Goal: Task Accomplishment & Management: Manage account settings

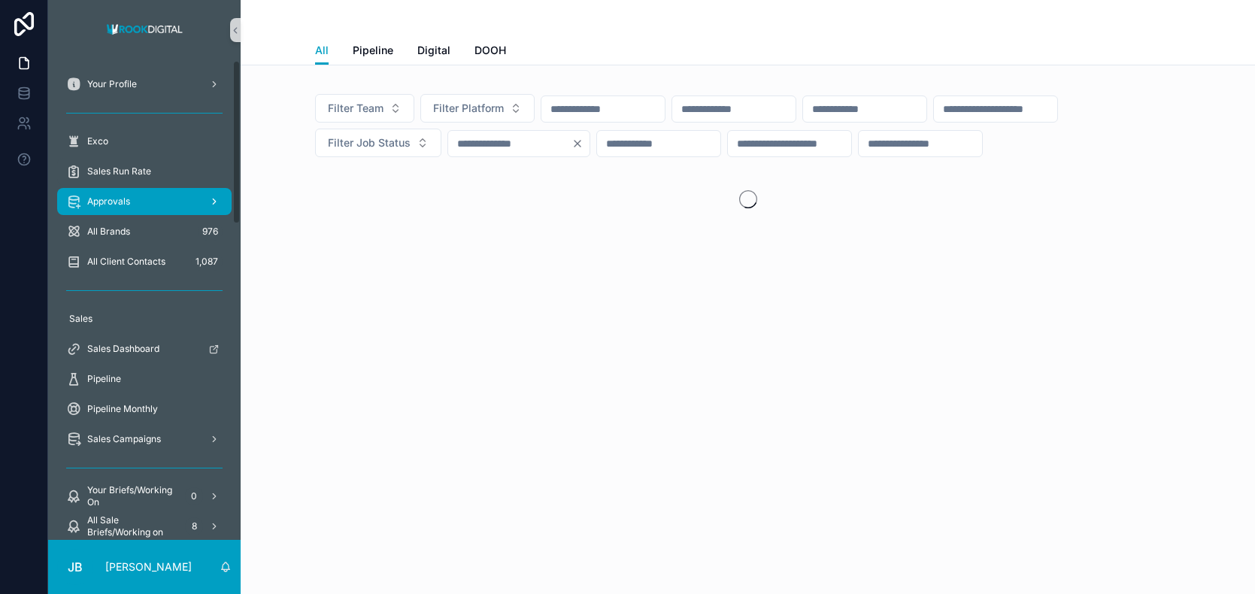
click at [116, 199] on span "Approvals" at bounding box center [108, 202] width 43 height 12
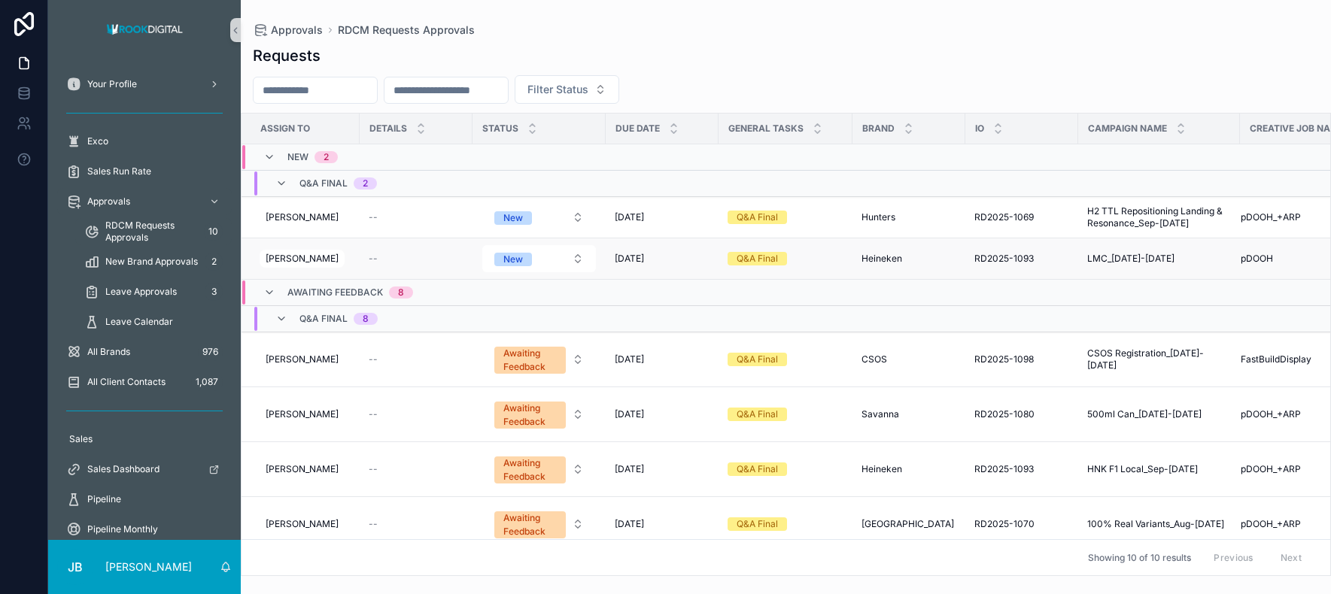
click at [1131, 256] on span "LMC_[DATE]-[DATE]" at bounding box center [1130, 259] width 87 height 12
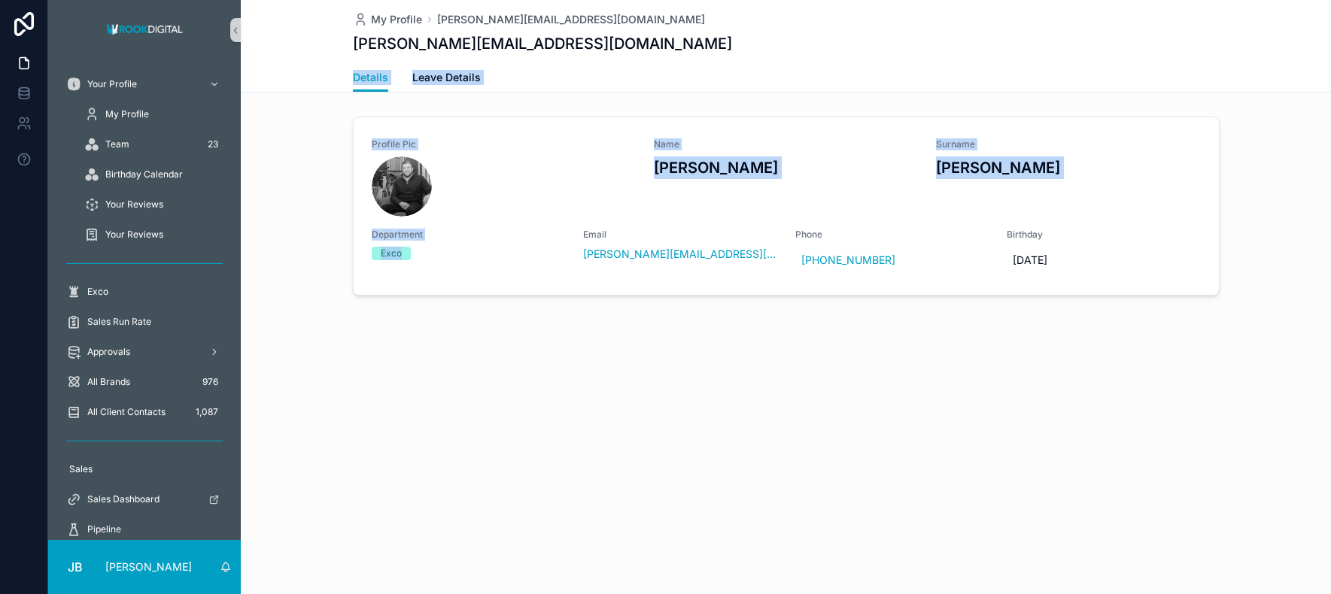
drag, startPoint x: 429, startPoint y: 249, endPoint x: 305, endPoint y: 52, distance: 232.5
click at [305, 52] on div "My Profile [PERSON_NAME][EMAIL_ADDRESS][DOMAIN_NAME] [PERSON_NAME][EMAIL_ADDRES…" at bounding box center [786, 202] width 1090 height 404
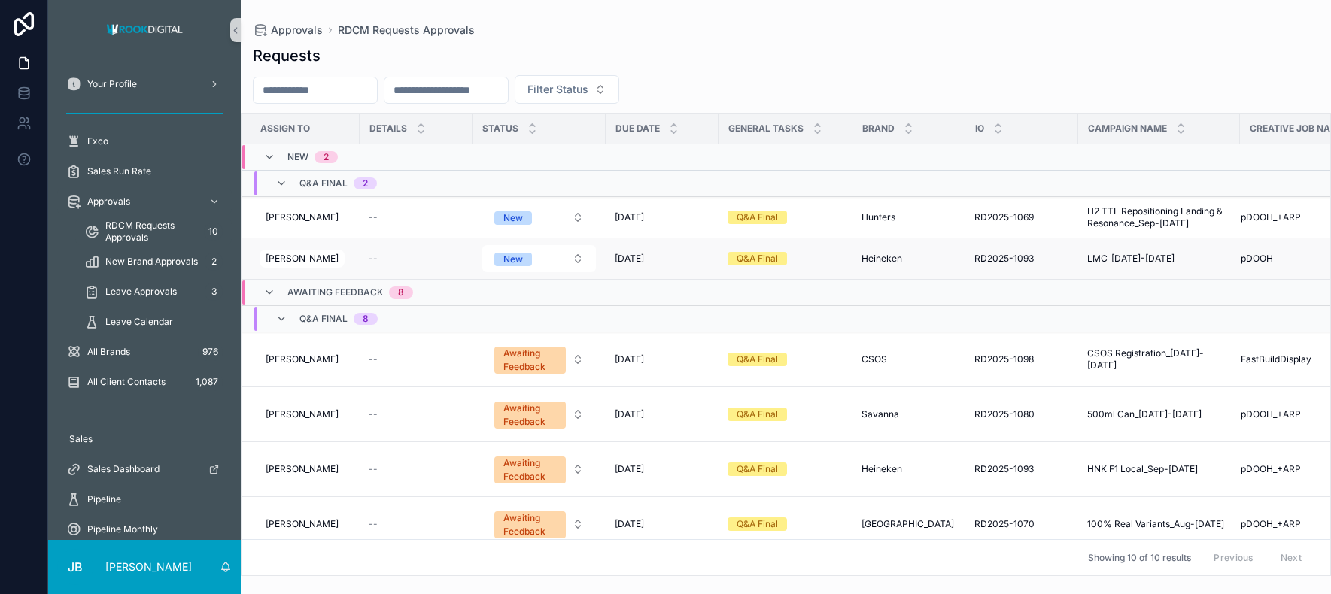
click at [472, 259] on td "New" at bounding box center [538, 258] width 133 height 41
click at [694, 262] on div "[DATE] [DATE]" at bounding box center [662, 259] width 95 height 12
click at [802, 259] on div "Q&A Final" at bounding box center [785, 259] width 116 height 14
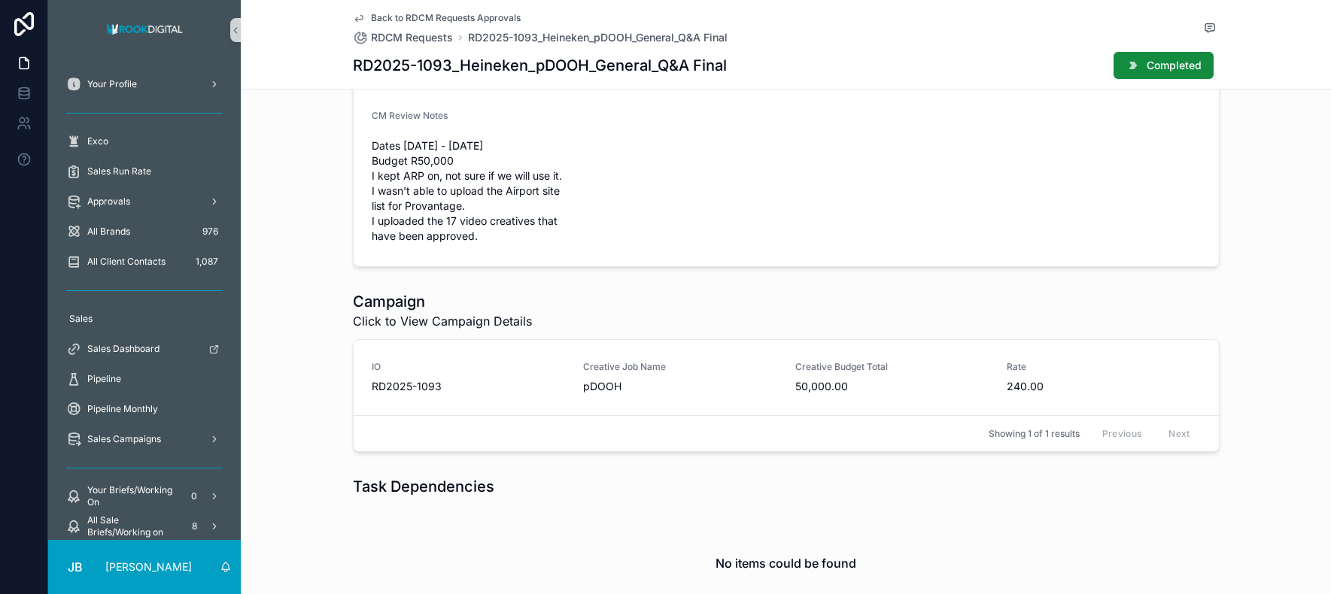
scroll to position [430, 0]
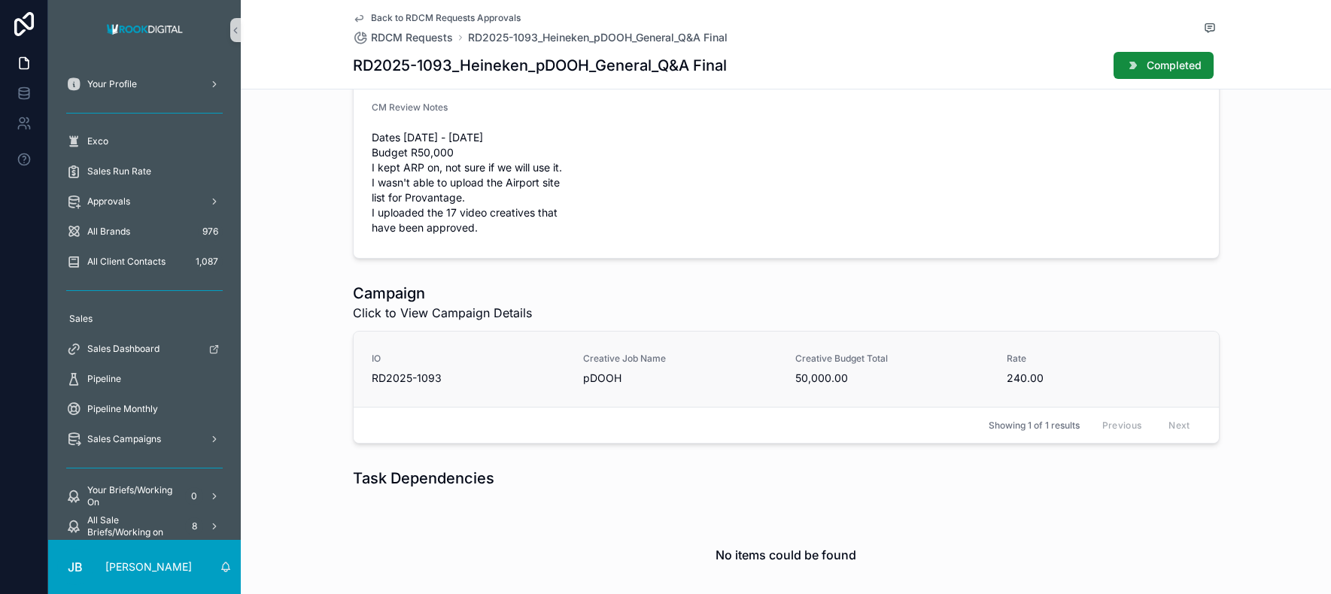
click at [538, 378] on span "RD2025-1093" at bounding box center [469, 378] width 194 height 15
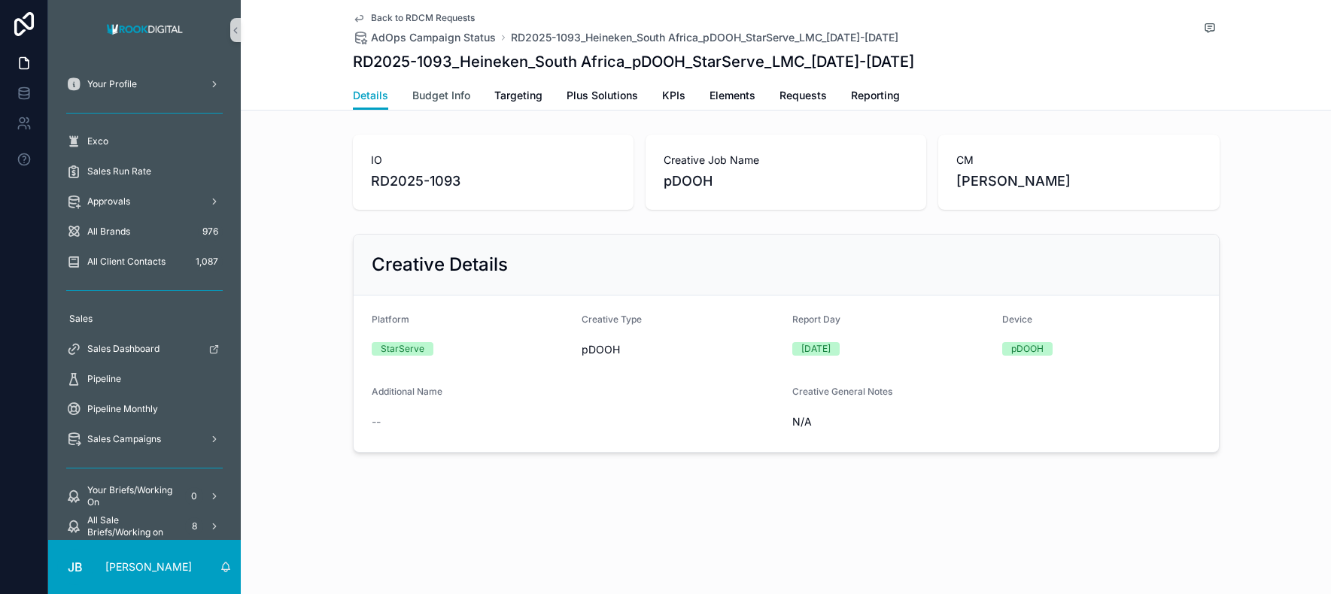
click at [443, 93] on span "Budget Info" at bounding box center [441, 95] width 58 height 15
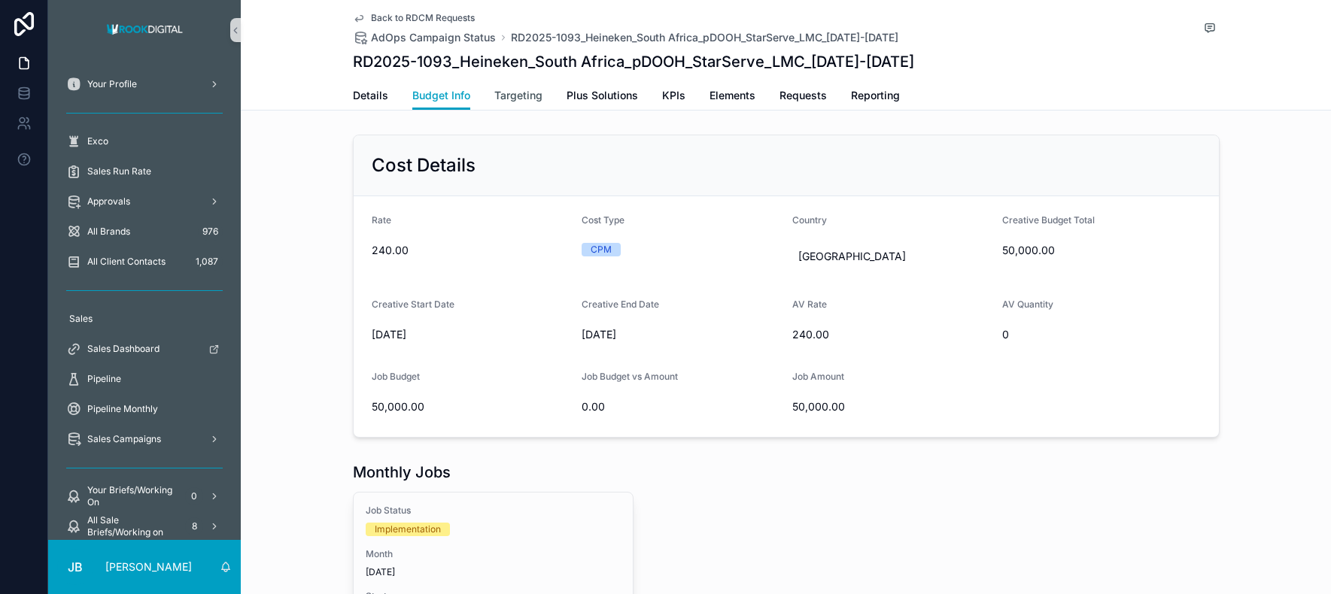
click at [530, 101] on span "Targeting" at bounding box center [518, 95] width 48 height 15
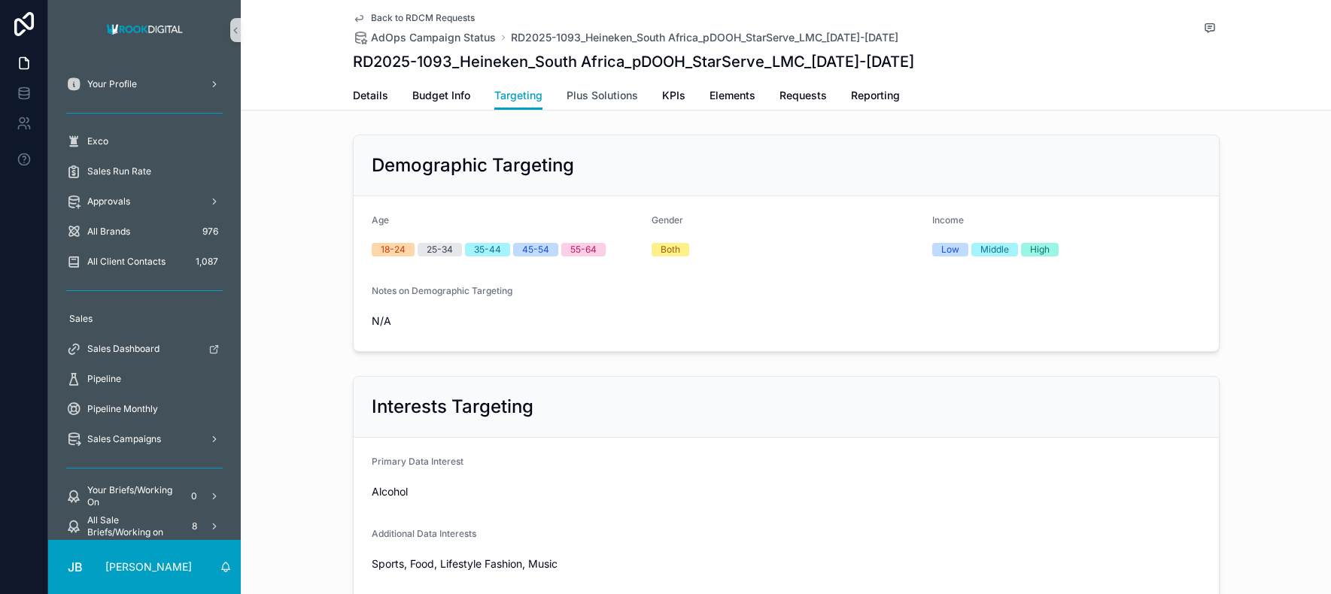
click at [602, 93] on span "Plus Solutions" at bounding box center [601, 95] width 71 height 15
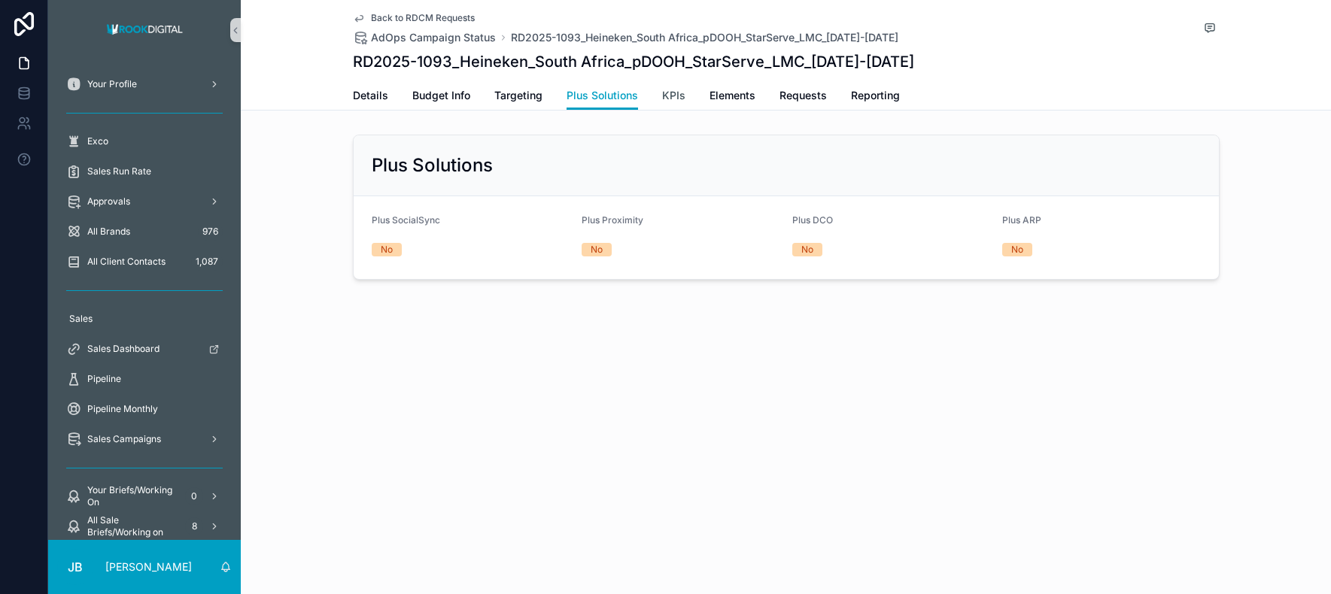
click at [669, 87] on link "KPIs" at bounding box center [673, 97] width 23 height 30
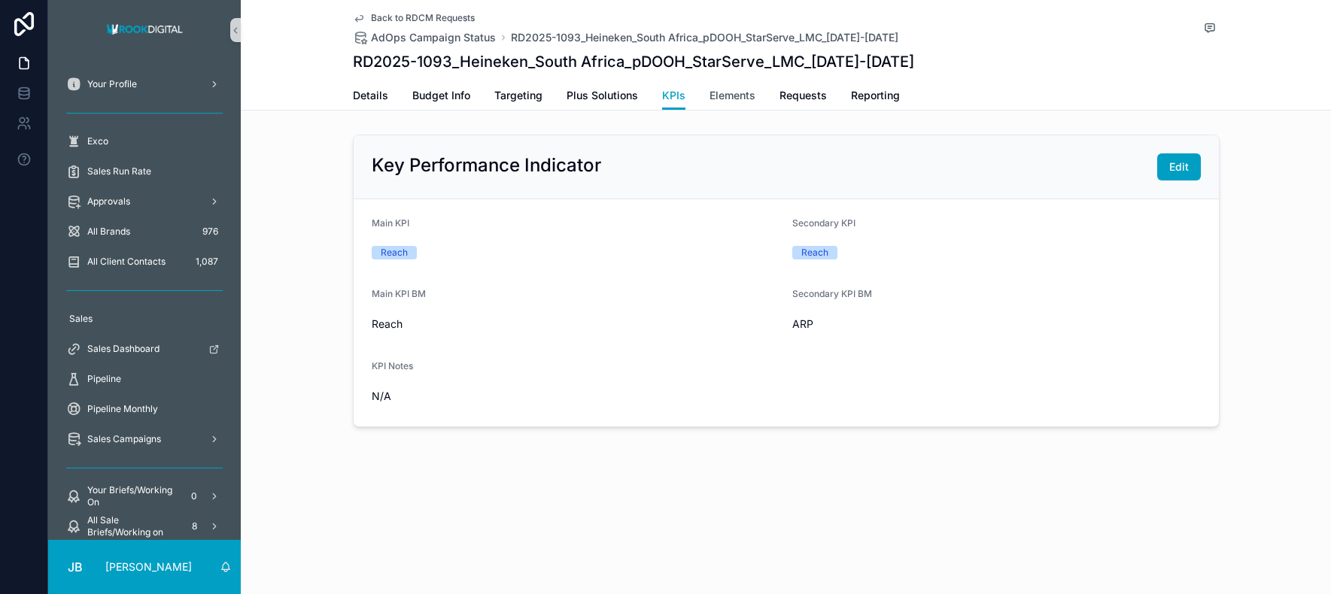
click at [724, 95] on span "Elements" at bounding box center [732, 95] width 46 height 15
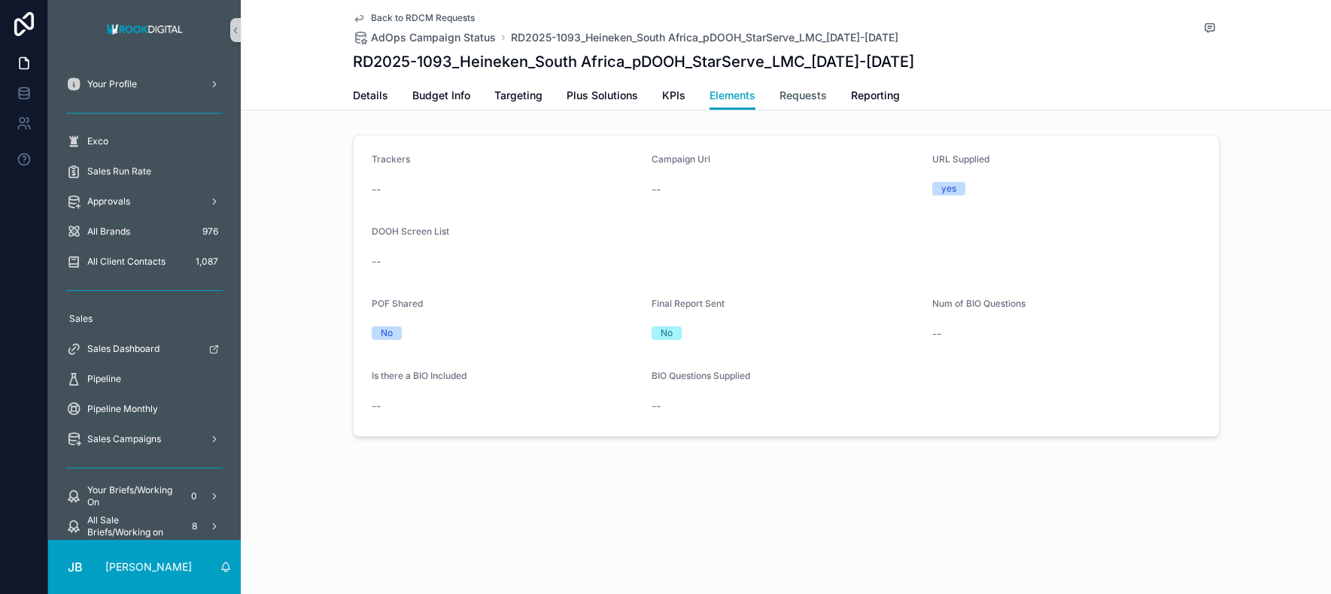
click at [806, 100] on span "Requests" at bounding box center [802, 95] width 47 height 15
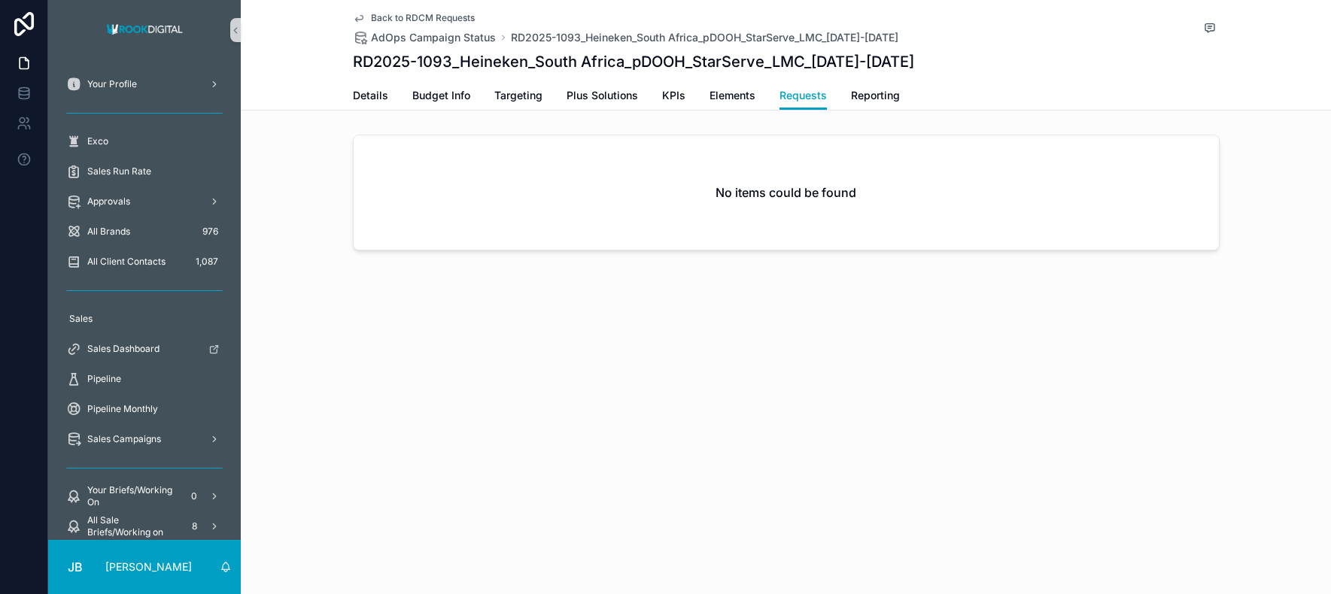
click at [404, 17] on span "Back to RDCM Requests" at bounding box center [423, 18] width 104 height 12
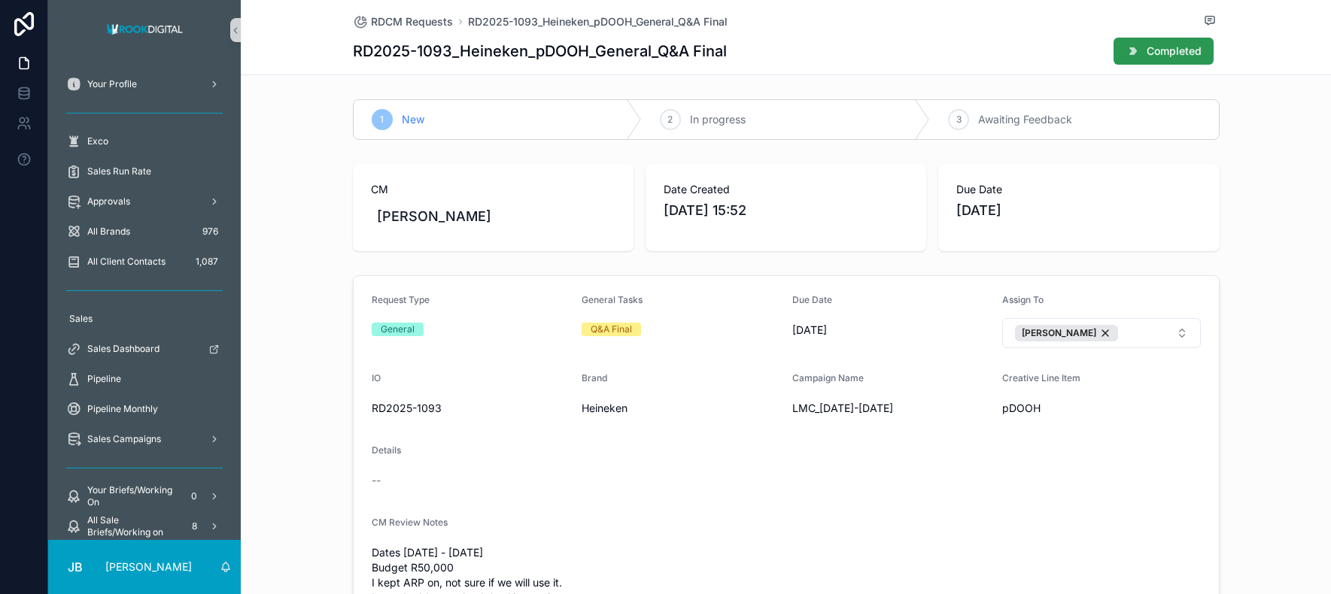
click at [1185, 43] on button "Completed" at bounding box center [1163, 51] width 100 height 27
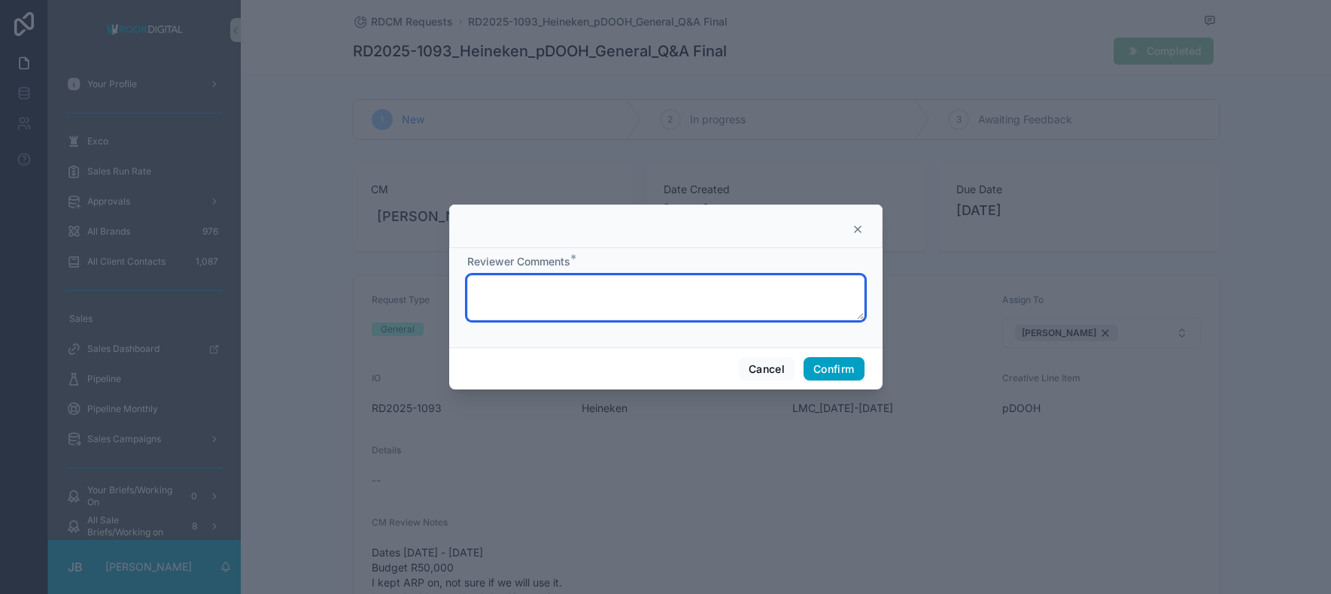
click at [639, 290] on textarea at bounding box center [665, 297] width 397 height 45
type textarea "****"
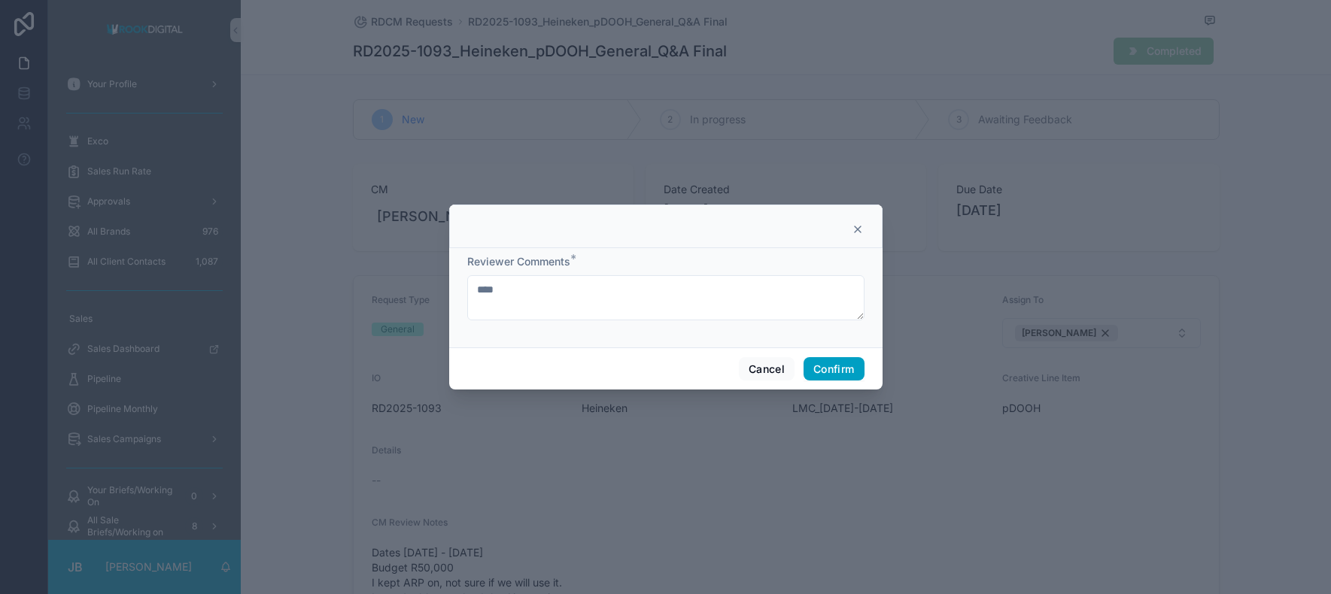
click at [836, 372] on button "Confirm" at bounding box center [833, 369] width 60 height 24
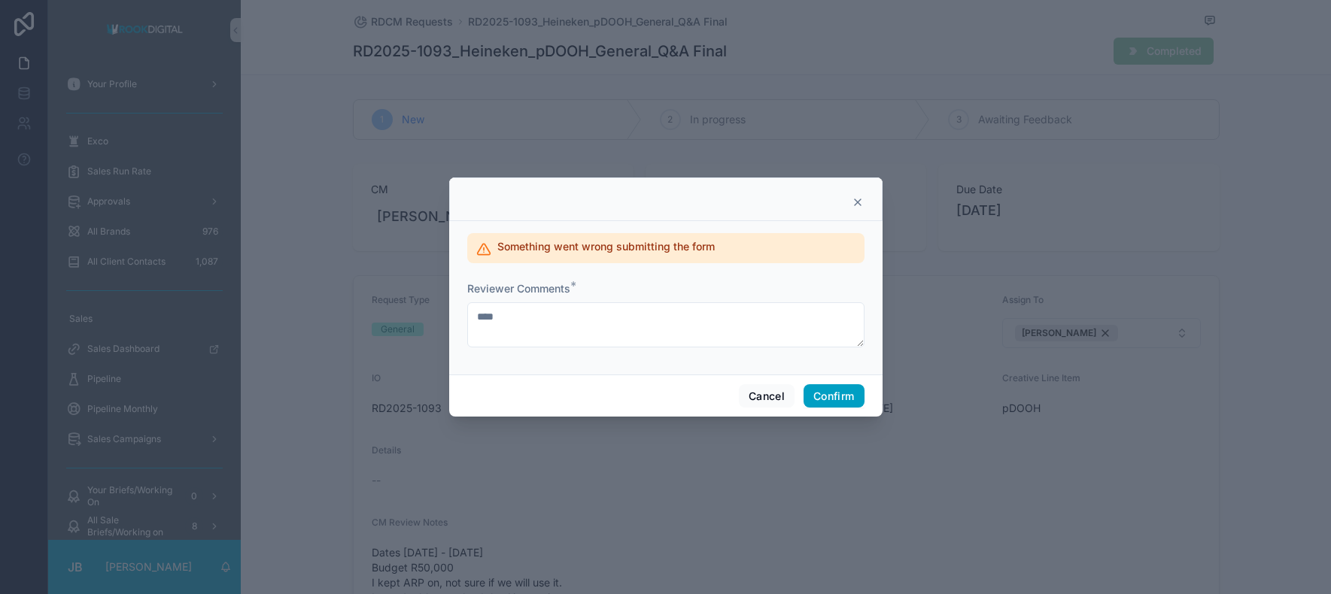
click at [821, 393] on button "Confirm" at bounding box center [833, 396] width 60 height 24
click at [856, 204] on icon at bounding box center [857, 202] width 12 height 12
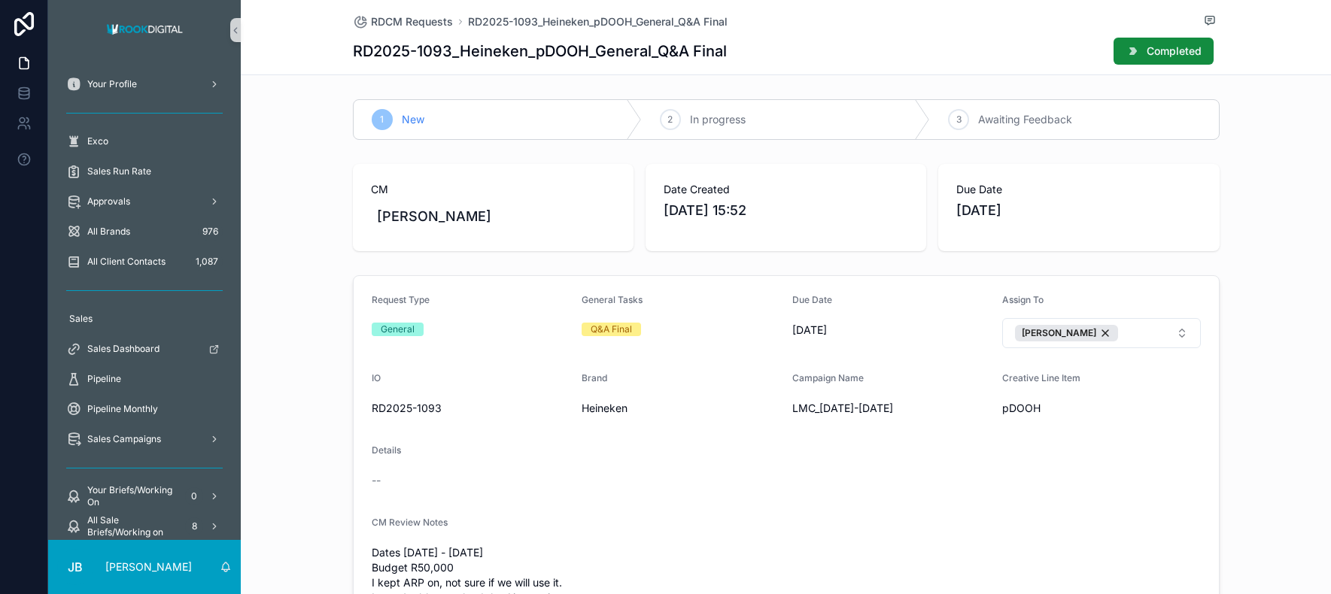
click at [542, 32] on div "RDCM Requests RD2025-1093_Heineken_pDOOH_General_Q&A Final RD2025-1093_Heineken…" at bounding box center [786, 37] width 867 height 74
click at [432, 23] on span "RDCM Requests" at bounding box center [412, 21] width 82 height 15
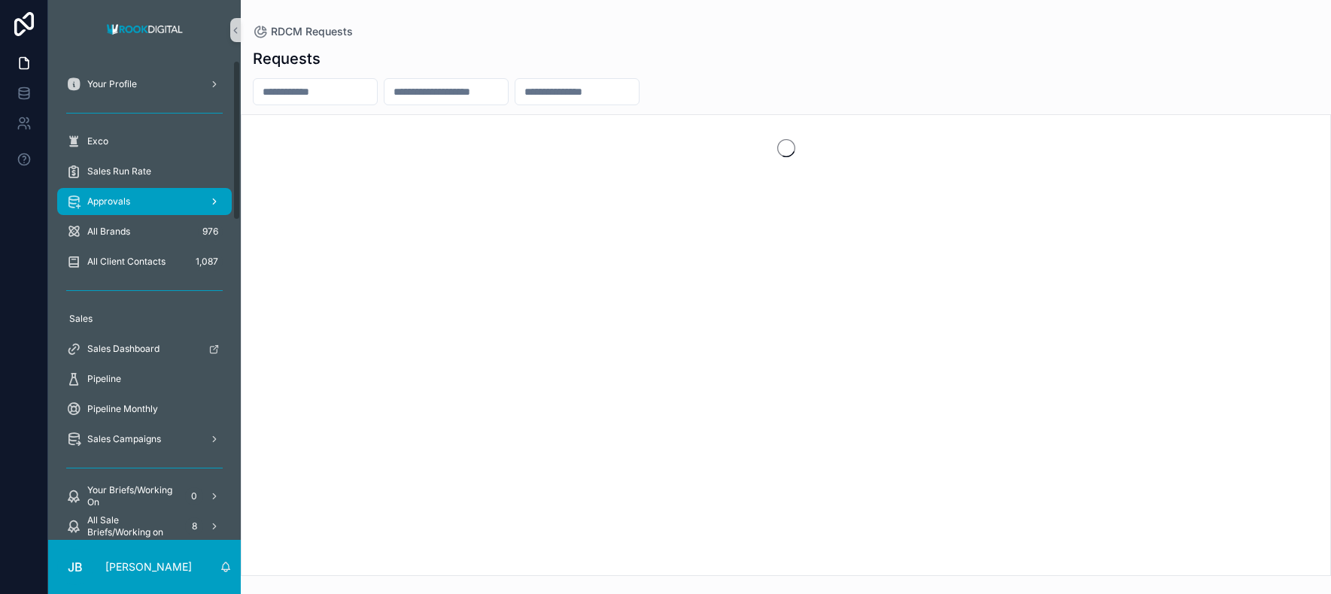
click at [133, 214] on link "Approvals" at bounding box center [144, 201] width 175 height 27
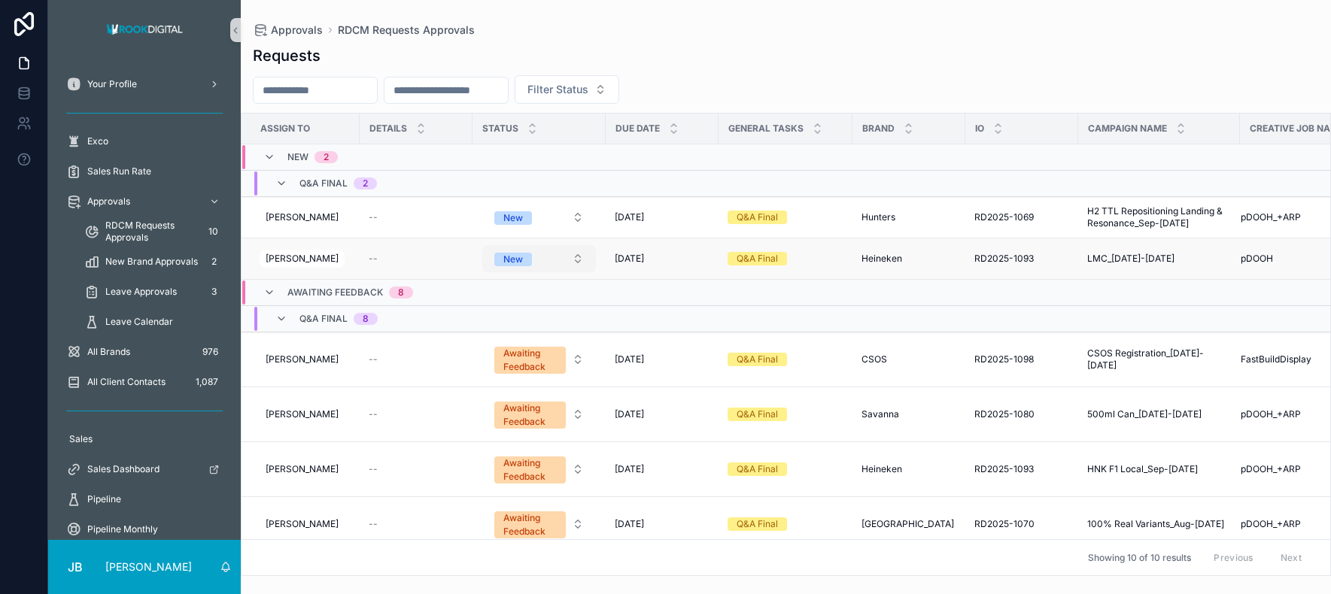
click at [546, 266] on button "New" at bounding box center [539, 258] width 114 height 27
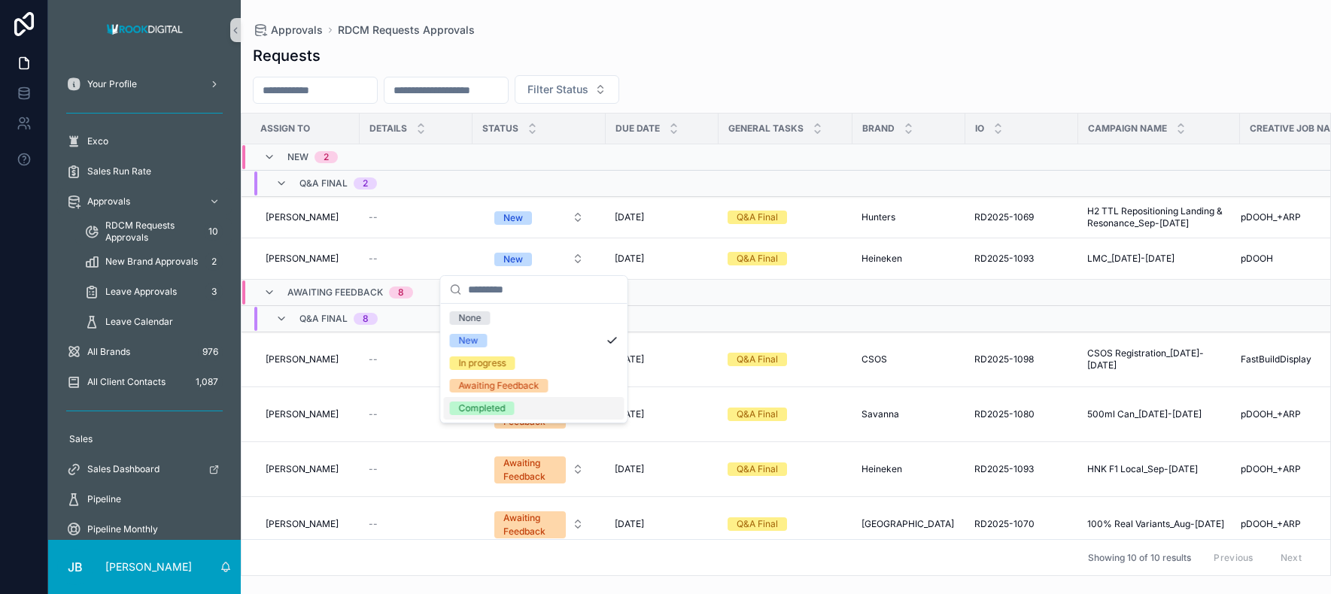
click at [473, 403] on div "Completed" at bounding box center [482, 409] width 47 height 14
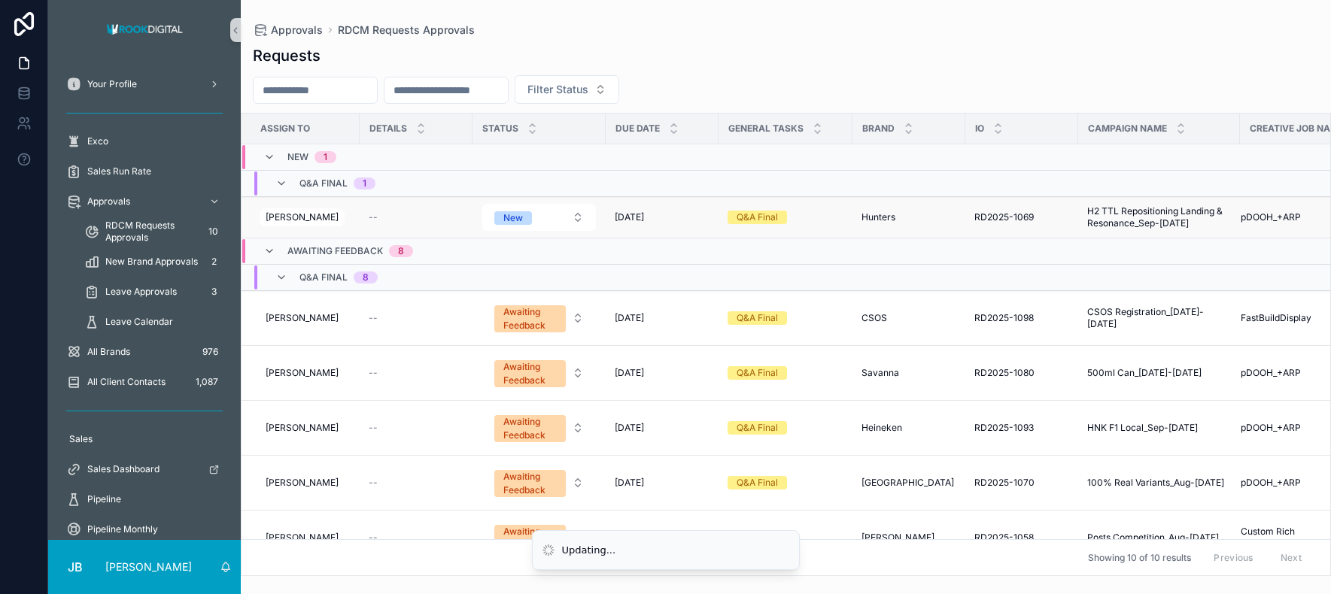
scroll to position [1, 0]
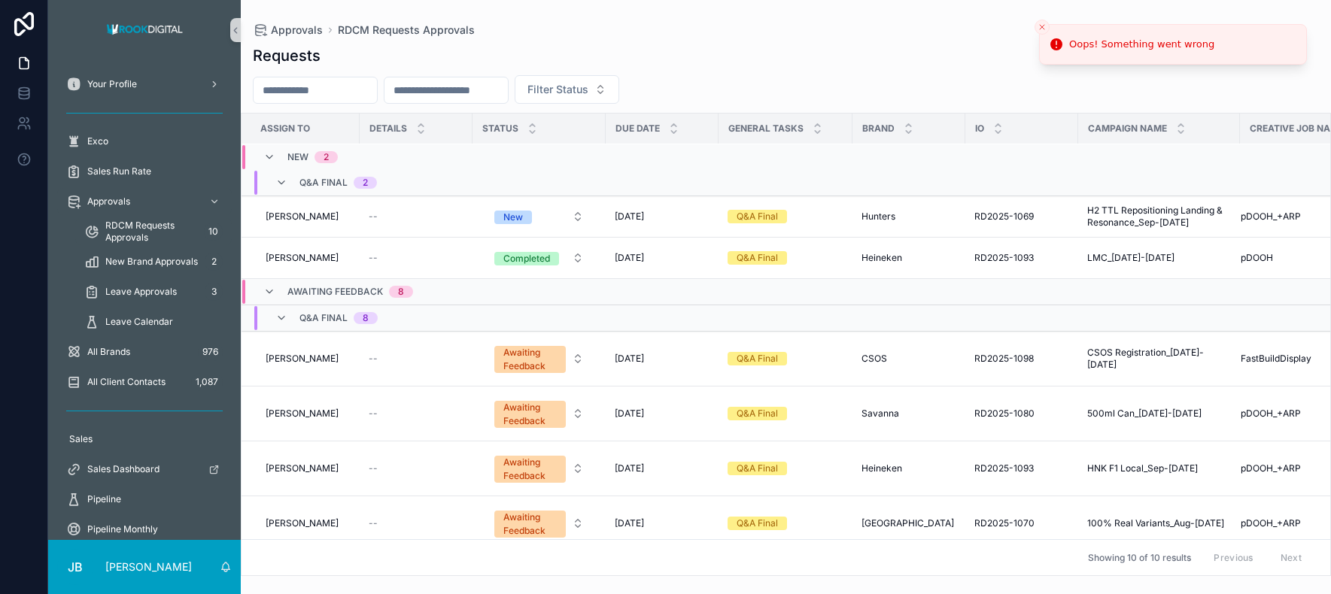
click at [1043, 26] on line "Close toast" at bounding box center [1042, 27] width 5 height 5
click at [274, 184] on div "Q&A Final 2" at bounding box center [326, 183] width 138 height 24
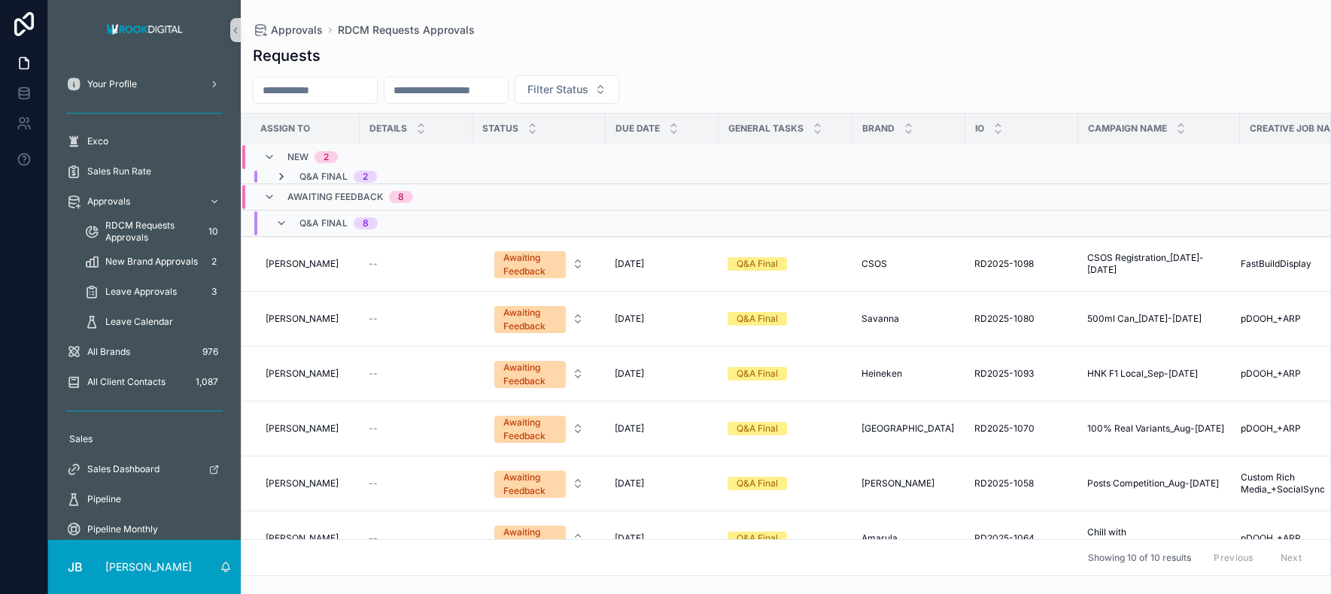
click at [281, 178] on icon "scrollable content" at bounding box center [281, 177] width 12 height 12
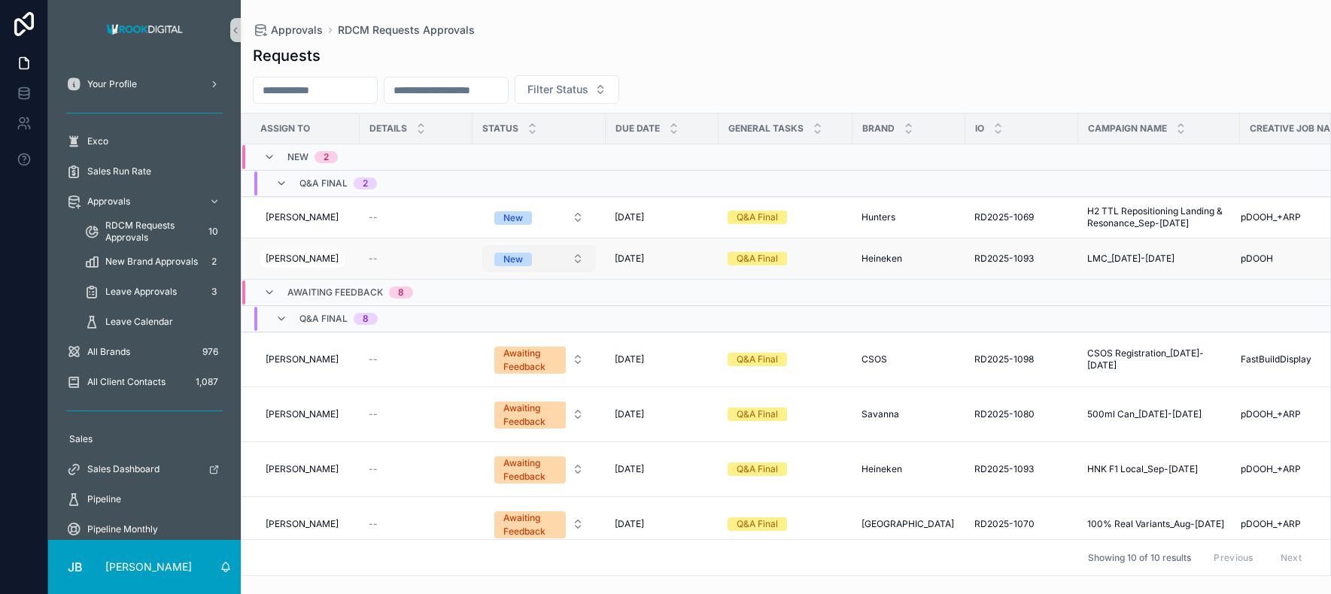
click at [551, 252] on button "New" at bounding box center [539, 258] width 114 height 27
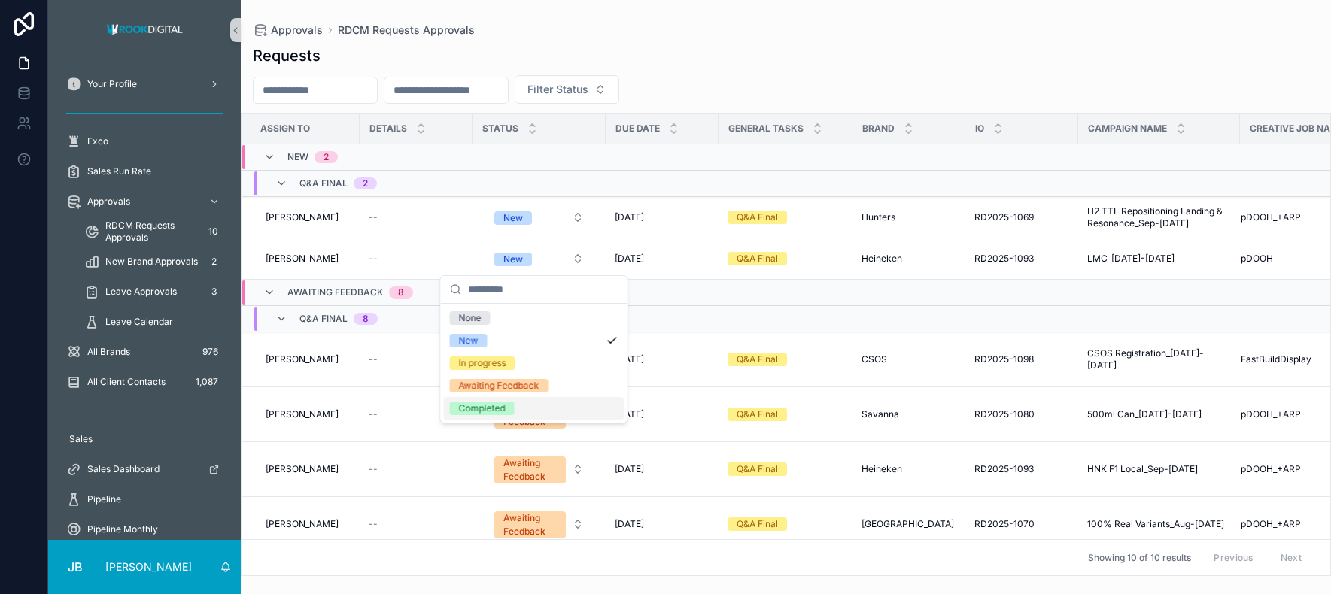
click at [524, 403] on div "Completed" at bounding box center [534, 408] width 181 height 23
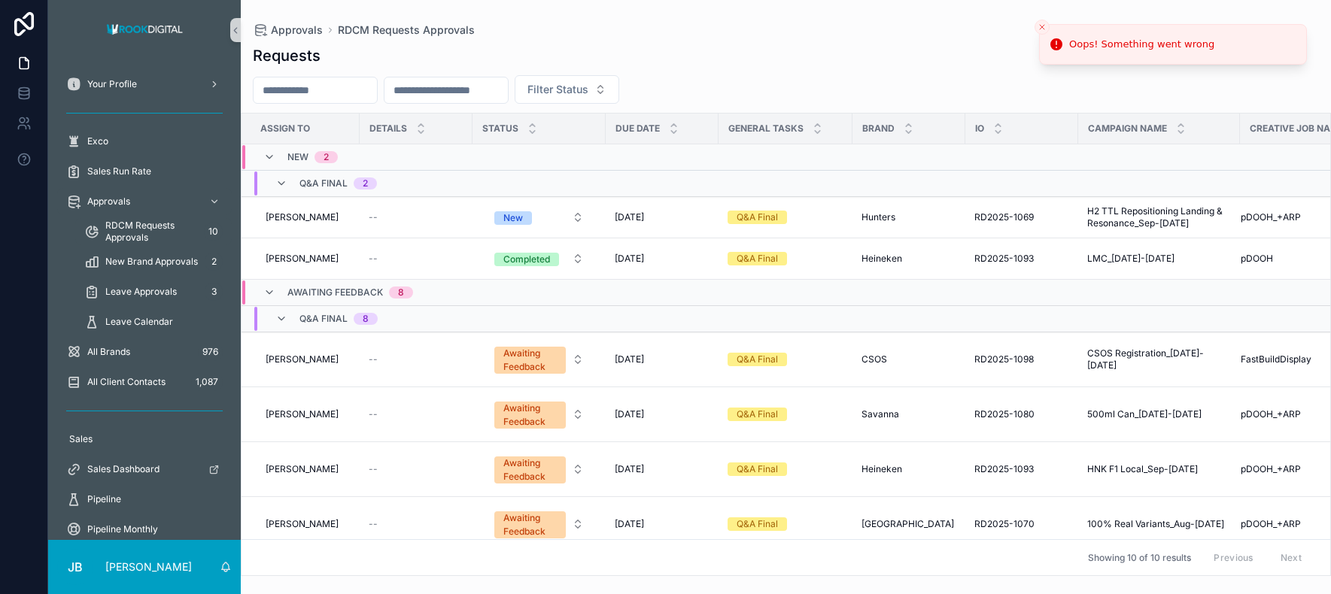
click at [1043, 23] on icon "Close toast" at bounding box center [1041, 27] width 9 height 9
click at [269, 298] on icon "scrollable content" at bounding box center [269, 293] width 12 height 12
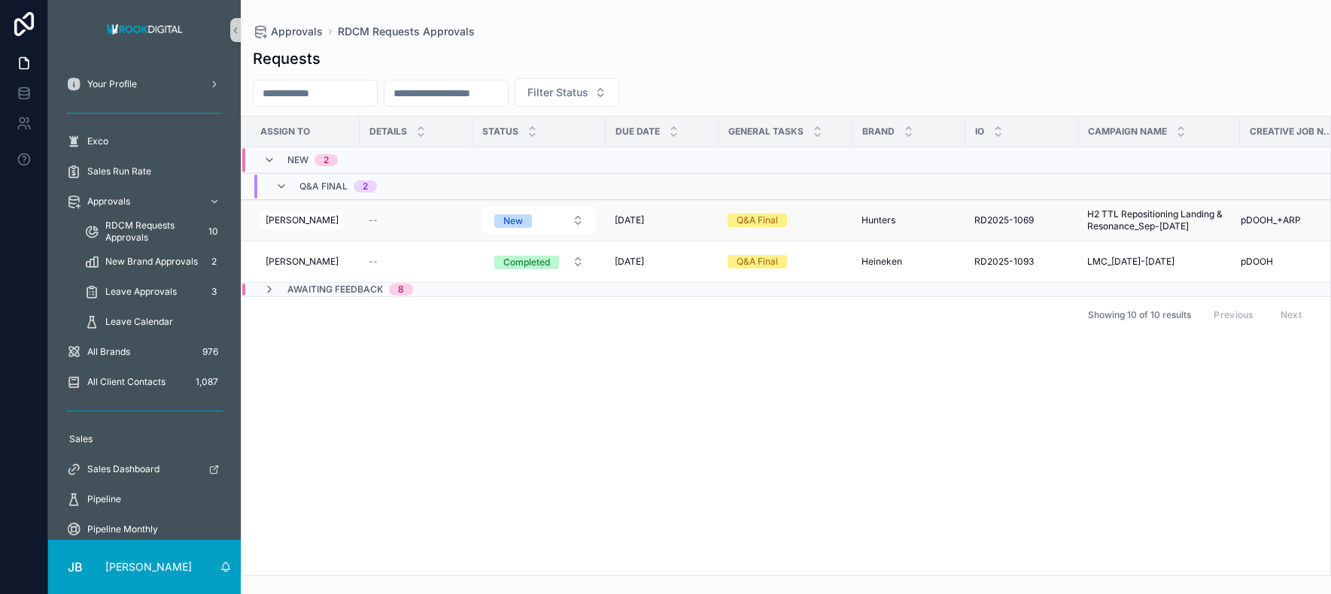
click at [1088, 223] on span "H2 TTL Repositioning Landing & Resonance_Sep-[DATE]" at bounding box center [1159, 220] width 144 height 24
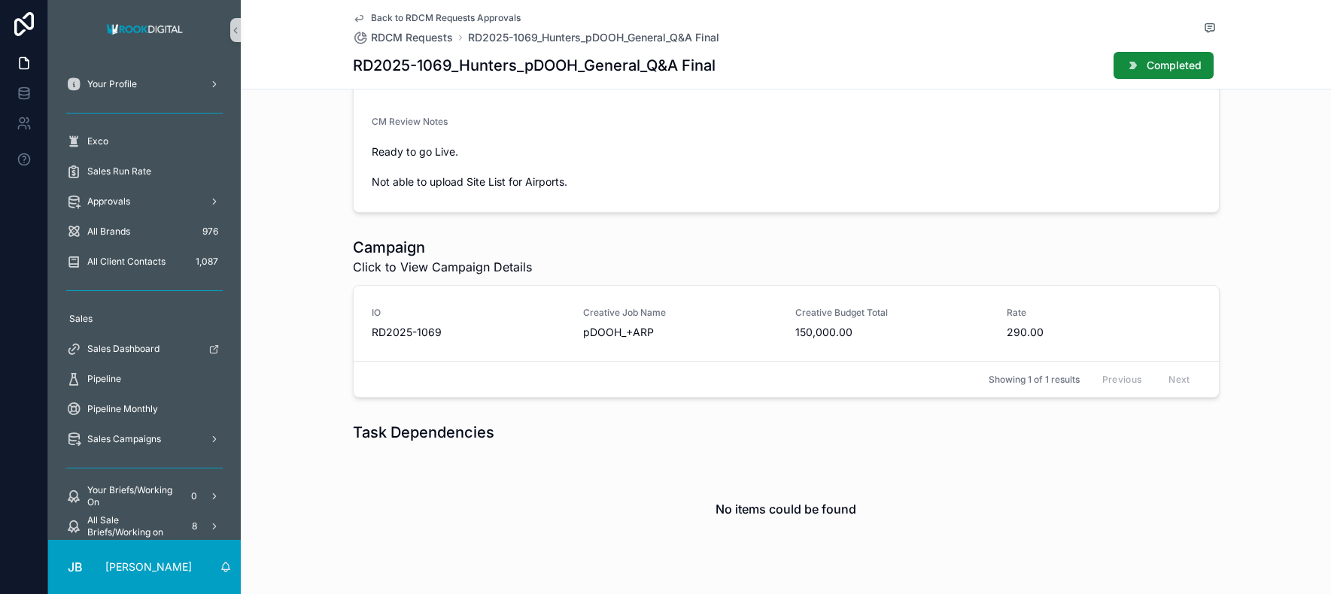
scroll to position [433, 0]
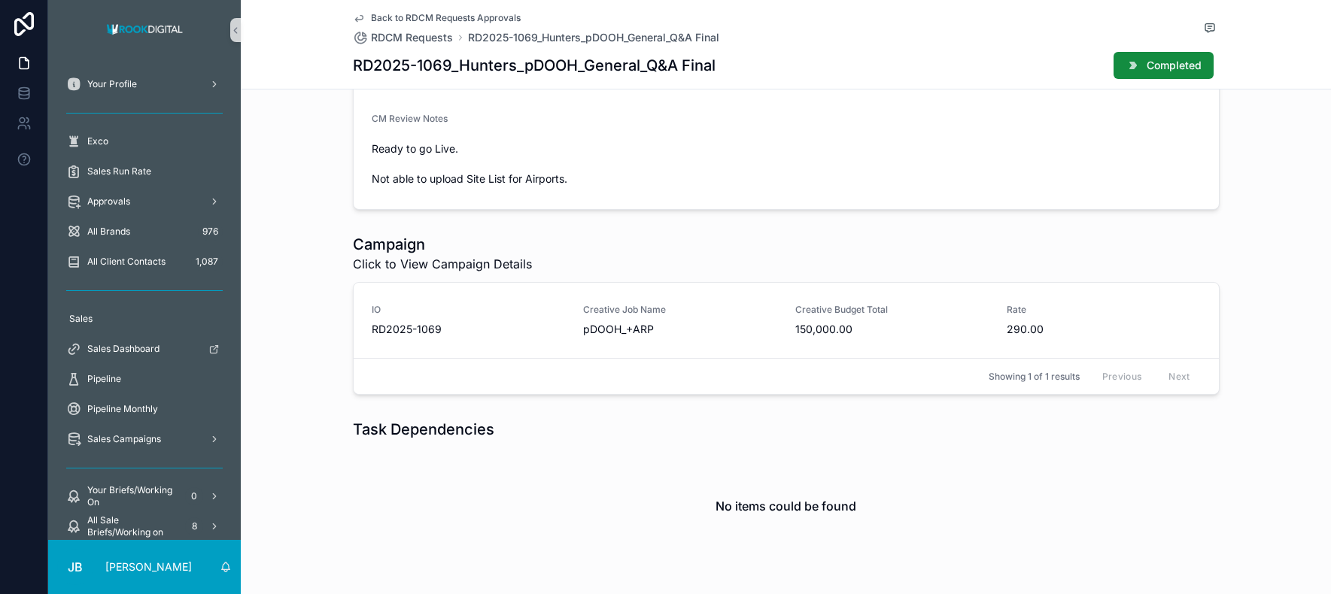
click at [357, 62] on h1 "RD2025-1069_Hunters_pDOOH_General_Q&A Final" at bounding box center [534, 65] width 363 height 21
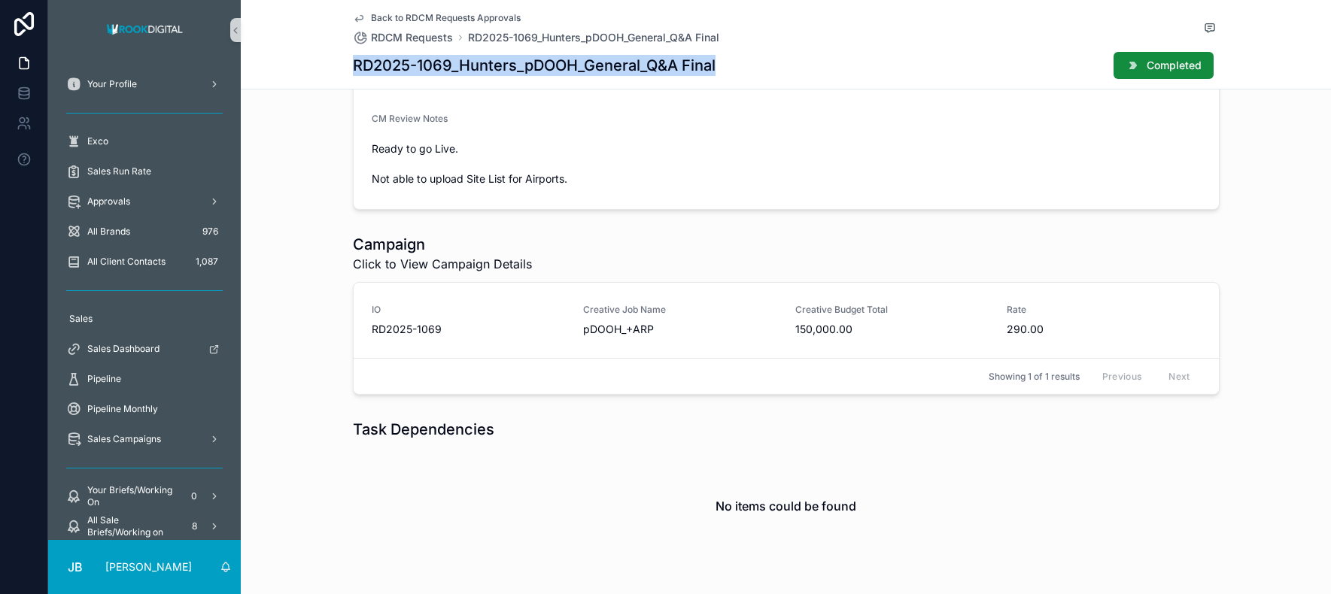
drag, startPoint x: 354, startPoint y: 63, endPoint x: 700, endPoint y: 74, distance: 346.2
click at [700, 75] on h1 "RD2025-1069_Hunters_pDOOH_General_Q&A Final" at bounding box center [534, 65] width 363 height 21
click at [697, 71] on h1 "RD2025-1069_Hunters_pDOOH_General_Q&A Final" at bounding box center [534, 65] width 363 height 21
drag, startPoint x: 729, startPoint y: 65, endPoint x: 378, endPoint y: 52, distance: 350.8
click at [378, 52] on div "RD2025-1069_Hunters_pDOOH_General_Q&A Final Completed" at bounding box center [786, 65] width 867 height 29
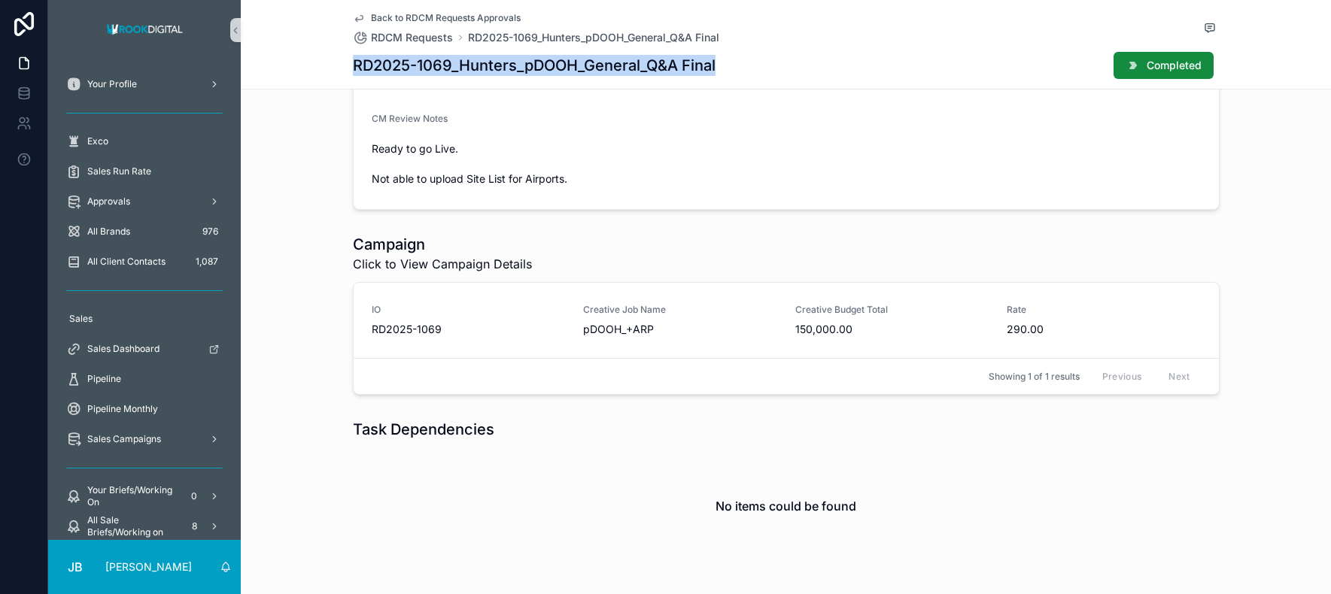
copy h1 "RD2025-1069_Hunters_pDOOH_General_Q&A Final"
click at [451, 67] on h1 "RD2025-1069_Hunters_pDOOH_General_Q&A Final" at bounding box center [534, 65] width 363 height 21
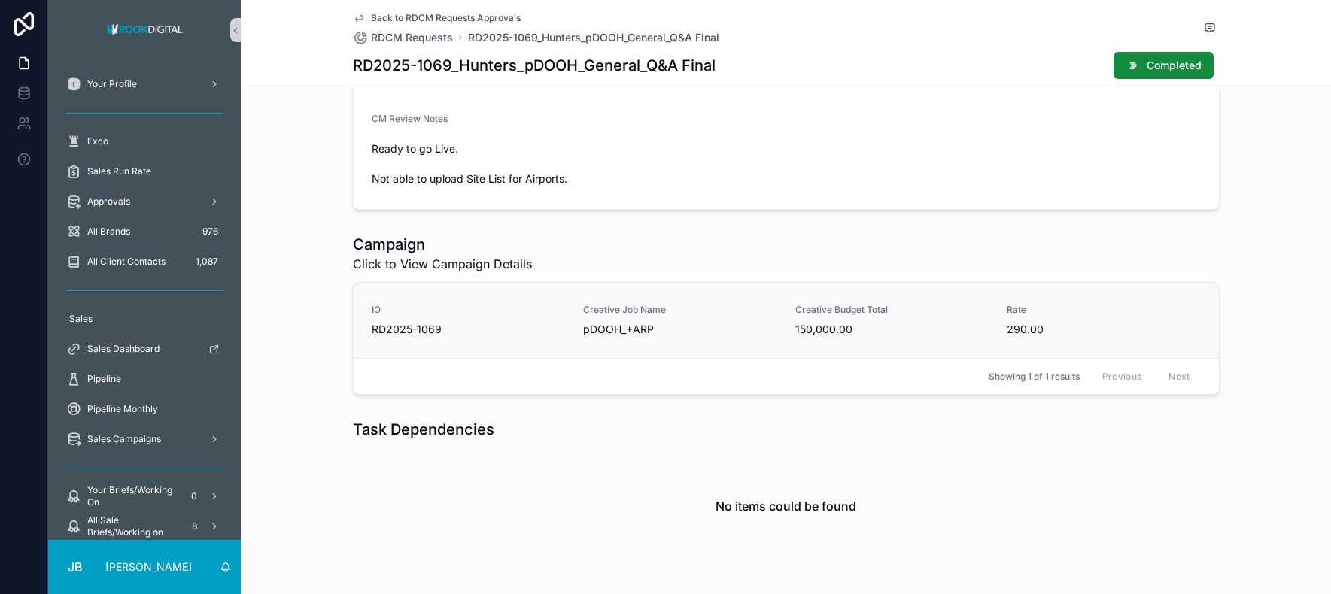
click at [547, 328] on span "RD2025-1069" at bounding box center [469, 329] width 194 height 15
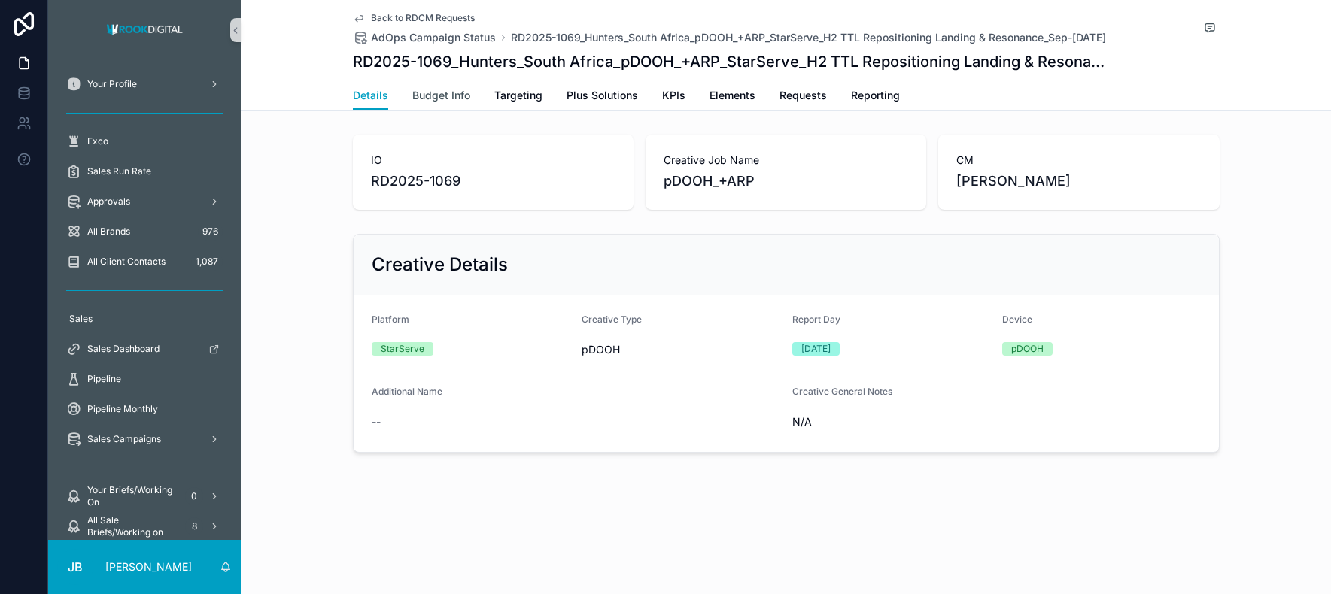
click at [449, 98] on span "Budget Info" at bounding box center [441, 95] width 58 height 15
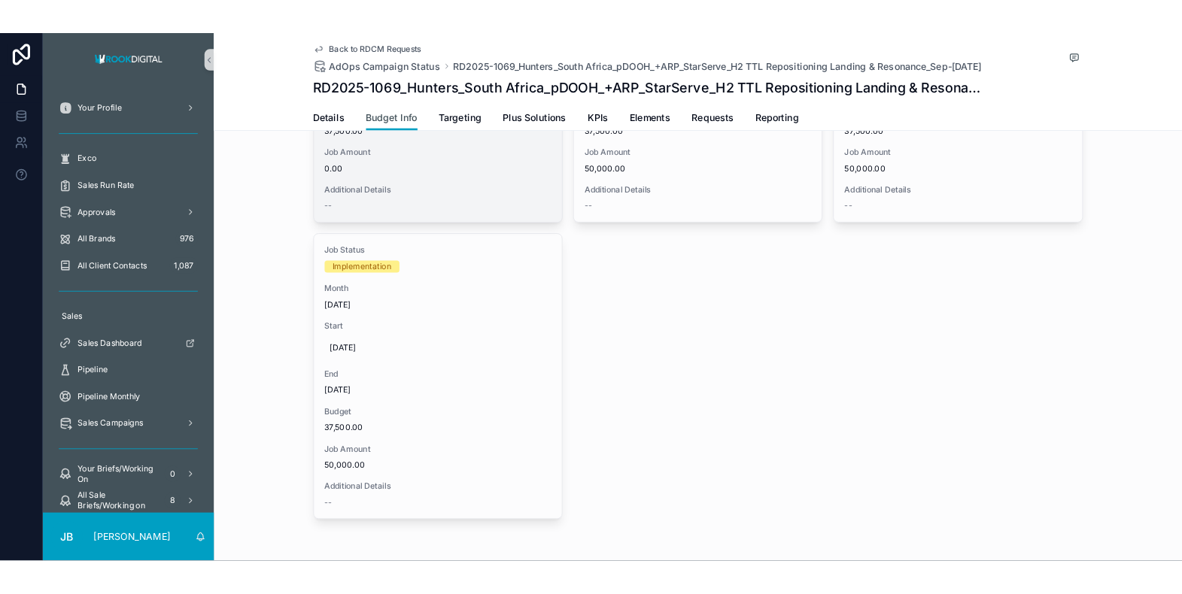
scroll to position [603, 0]
